Goal: Task Accomplishment & Management: Manage account settings

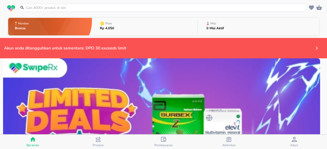
click at [166, 141] on div "Pembayaran" at bounding box center [163, 142] width 19 height 10
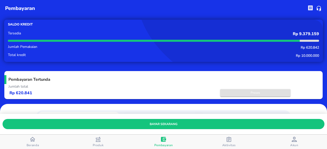
click at [251, 93] on span "Proses" at bounding box center [255, 92] width 65 height 5
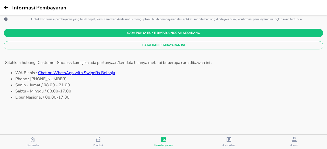
scroll to position [149, 0]
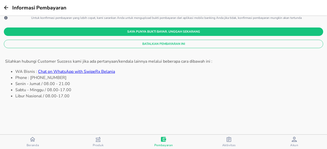
click at [163, 46] on span "Batalkan Pembayaran Ini" at bounding box center [163, 43] width 311 height 5
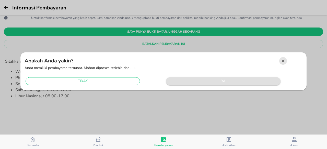
click at [201, 80] on span "ya" at bounding box center [222, 81] width 109 height 6
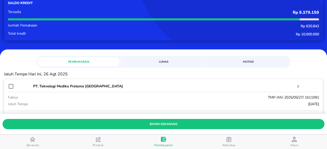
scroll to position [0, 0]
